Goal: Information Seeking & Learning: Learn about a topic

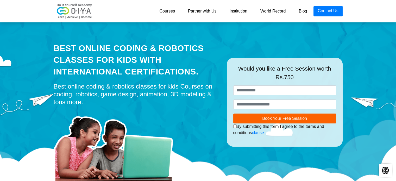
click at [172, 13] on link "Courses" at bounding box center [167, 11] width 29 height 10
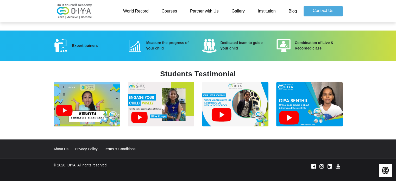
scroll to position [713, 0]
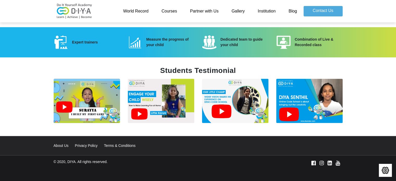
click at [56, 143] on link "About Us" at bounding box center [64, 145] width 20 height 4
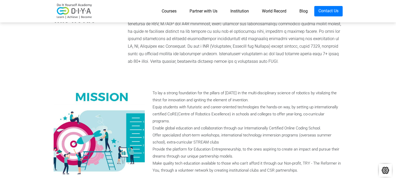
scroll to position [225, 0]
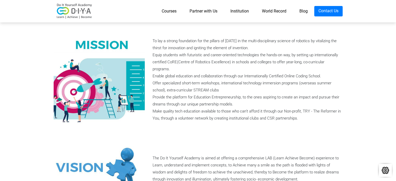
click at [169, 12] on link "Courses" at bounding box center [169, 11] width 28 height 10
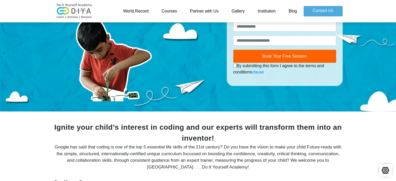
scroll to position [52, 0]
click at [71, 11] on img at bounding box center [75, 11] width 42 height 16
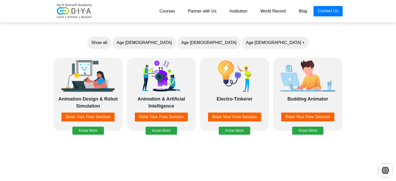
scroll to position [443, 0]
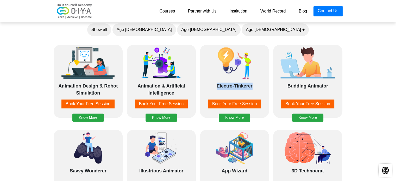
drag, startPoint x: 215, startPoint y: 84, endPoint x: 253, endPoint y: 83, distance: 37.5
click at [253, 83] on div "Electro-Tinkerer" at bounding box center [235, 89] width 64 height 13
copy div "Electro-Tinkerer"
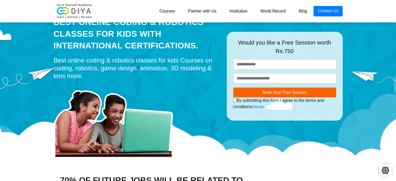
scroll to position [0, 0]
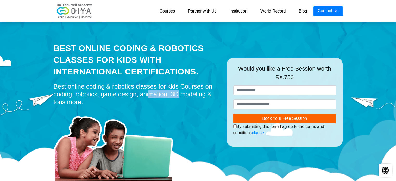
drag, startPoint x: 55, startPoint y: 94, endPoint x: 79, endPoint y: 98, distance: 24.5
click at [82, 97] on div "Best online coding & robotics classes for kids Courses on coding, robotics, gam…" at bounding box center [136, 94] width 165 height 23
click at [81, 115] on img at bounding box center [116, 147] width 125 height 76
drag, startPoint x: 137, startPoint y: 94, endPoint x: 173, endPoint y: 95, distance: 35.7
click at [173, 95] on div "Best online coding & robotics classes for kids Courses on coding, robotics, gam…" at bounding box center [136, 94] width 165 height 23
